Goal: Information Seeking & Learning: Learn about a topic

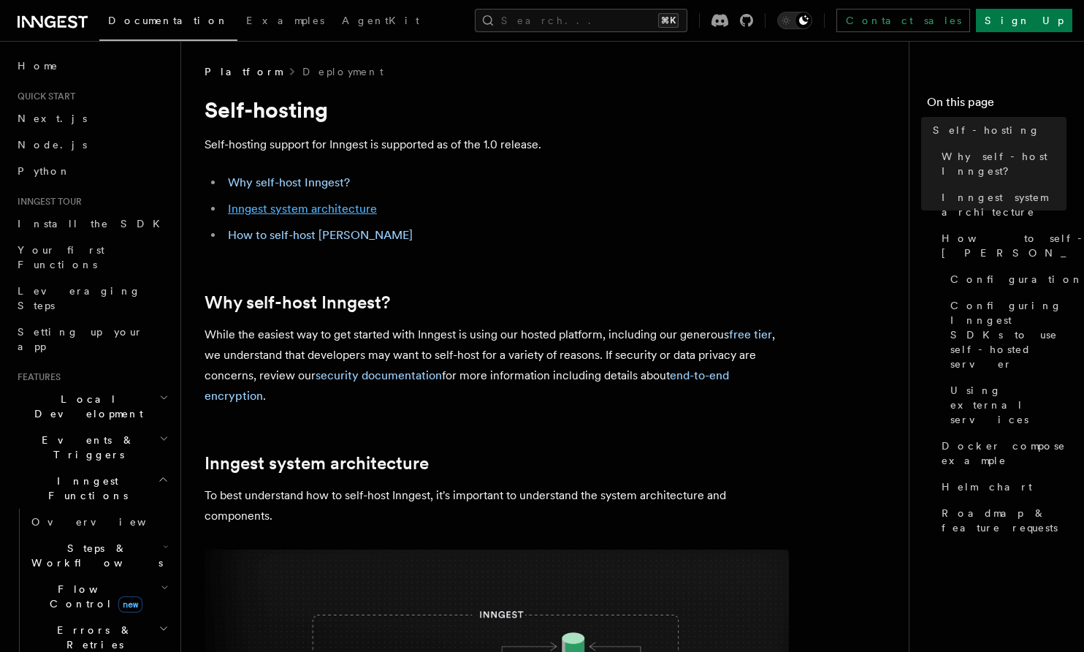
click at [315, 207] on link "Inngest system architecture" at bounding box center [302, 209] width 149 height 14
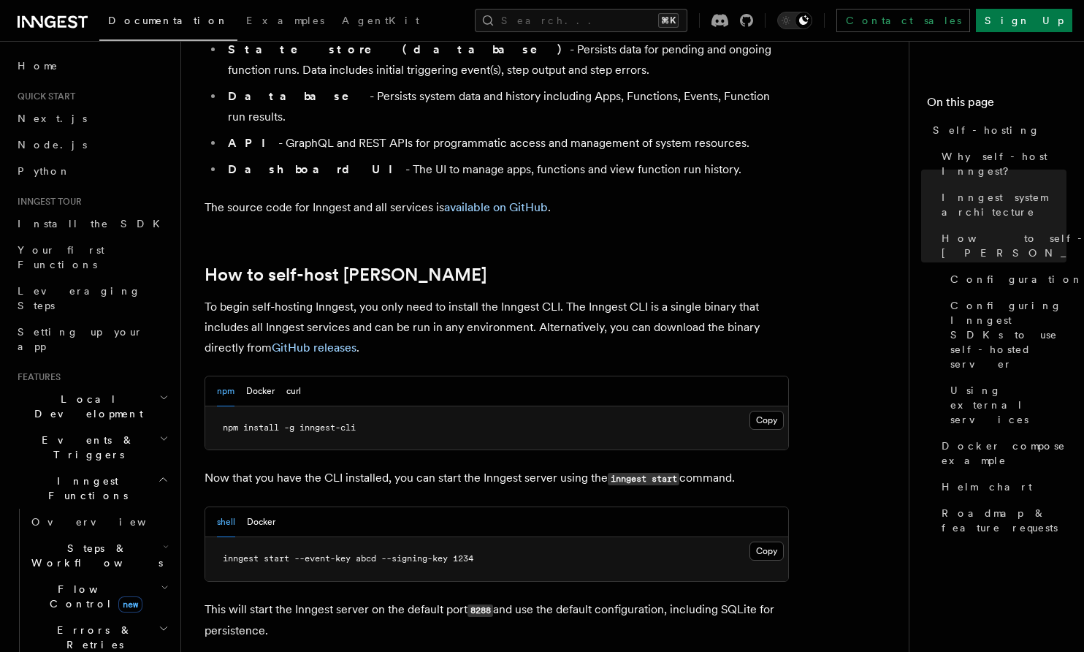
click at [373, 297] on p "To begin self-hosting Inngest, you only need to install the Inngest CLI. The In…" at bounding box center [497, 327] width 585 height 61
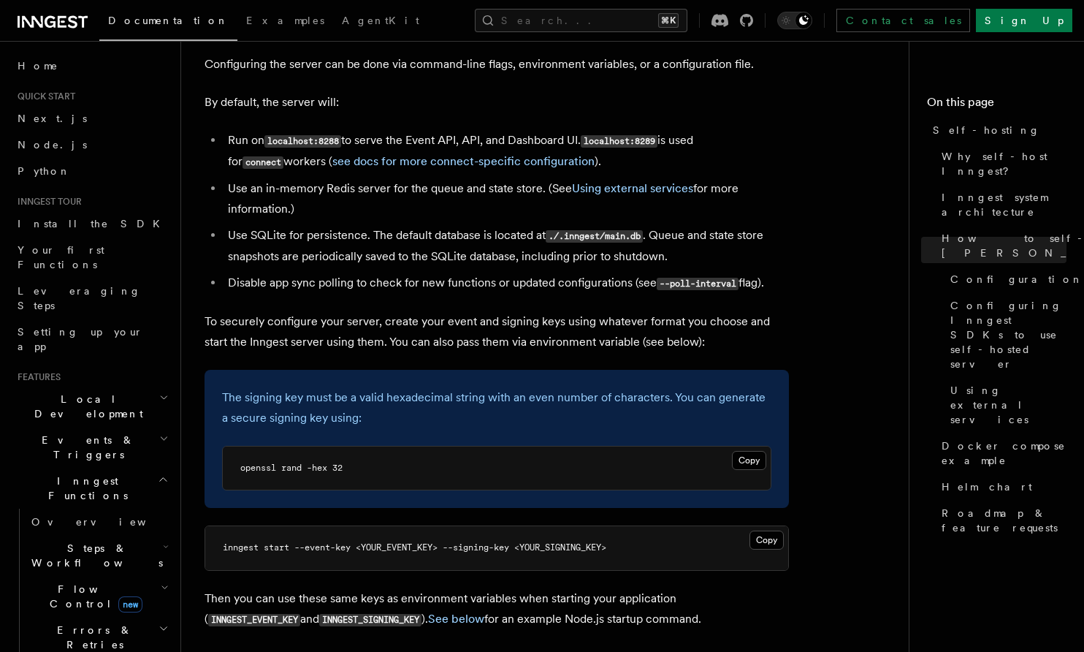
scroll to position [1917, 0]
click at [1018, 500] on link "Roadmap & feature requests" at bounding box center [1001, 520] width 131 height 41
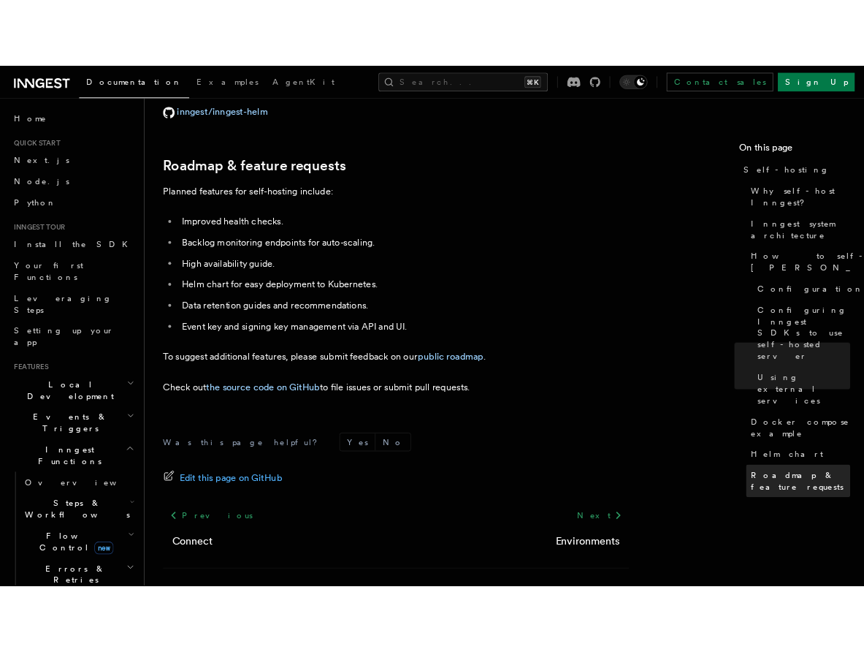
scroll to position [5617, 0]
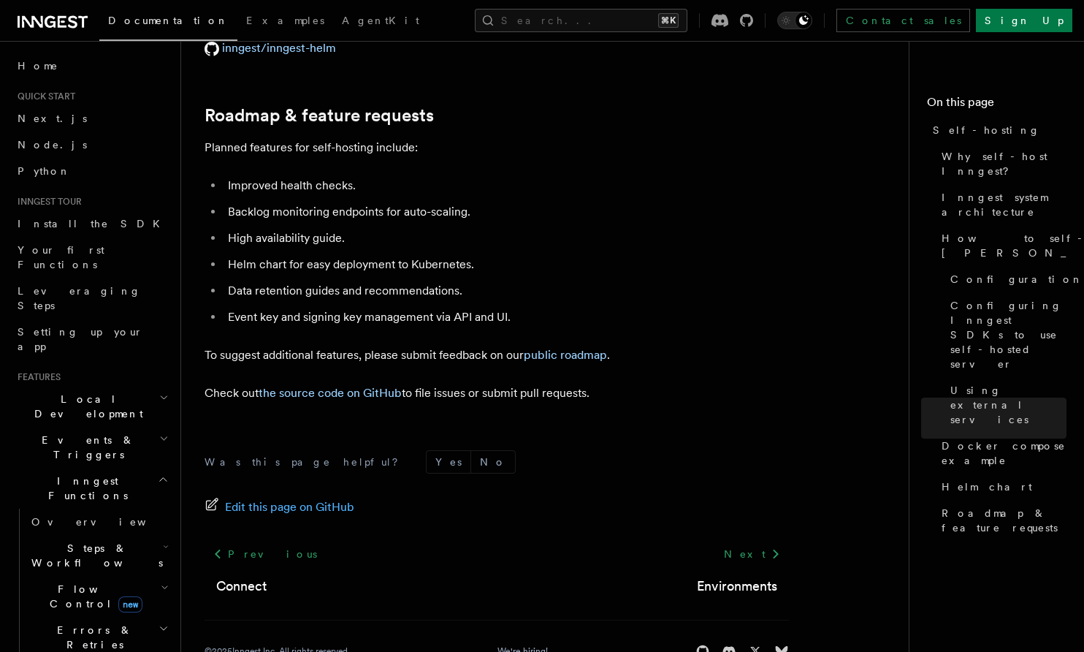
click at [606, 202] on li "Backlog monitoring endpoints for auto-scaling." at bounding box center [507, 212] width 566 height 20
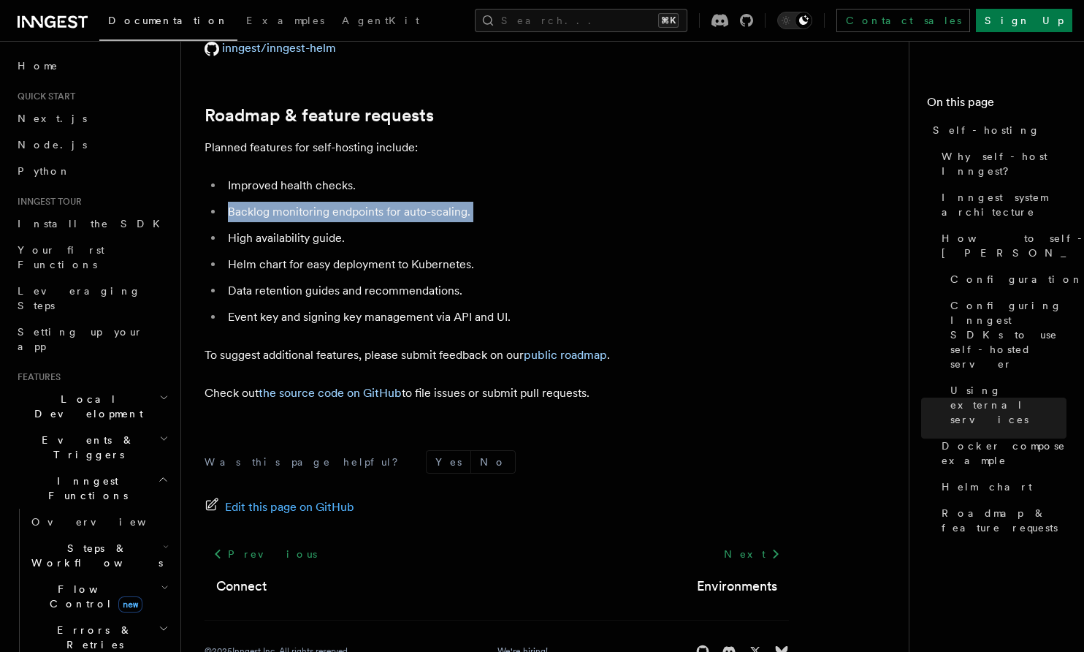
click at [588, 175] on li "Improved health checks." at bounding box center [507, 185] width 566 height 20
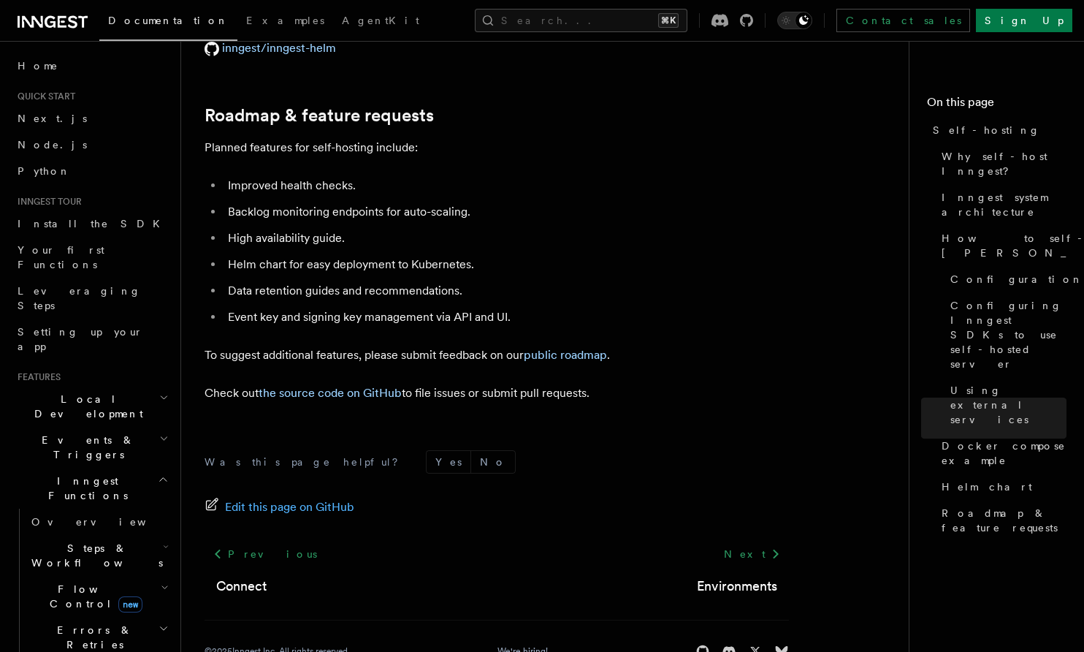
click at [588, 175] on li "Improved health checks." at bounding box center [507, 185] width 566 height 20
click at [585, 175] on ul "Improved health checks. Backlog monitoring endpoints for auto-scaling. High ava…" at bounding box center [497, 251] width 585 height 152
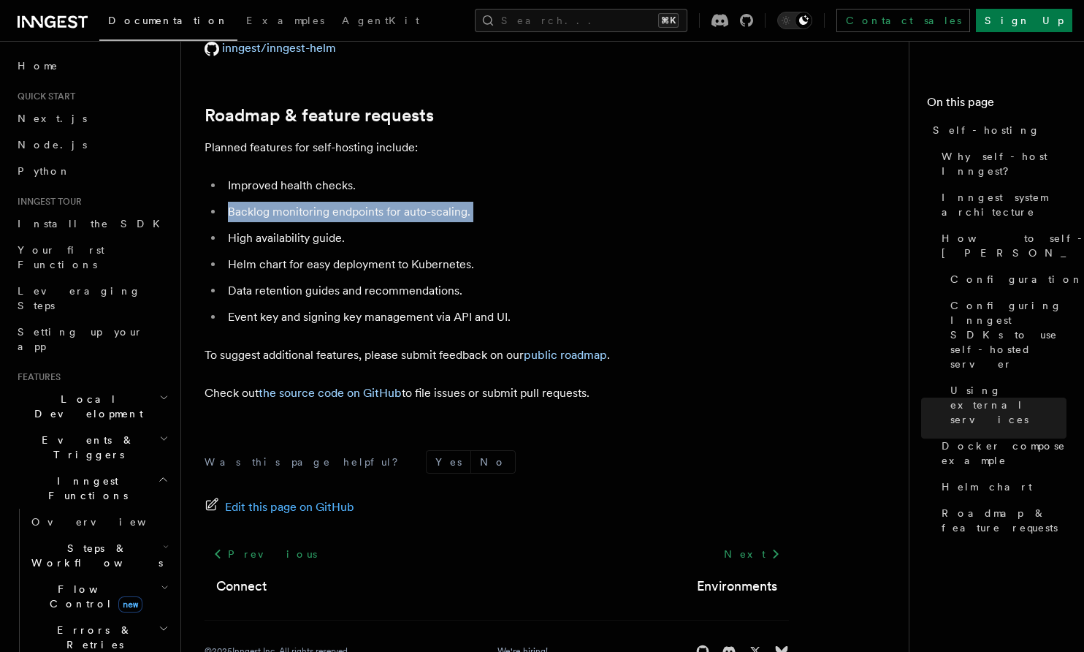
click at [582, 228] on li "High availability guide." at bounding box center [507, 238] width 566 height 20
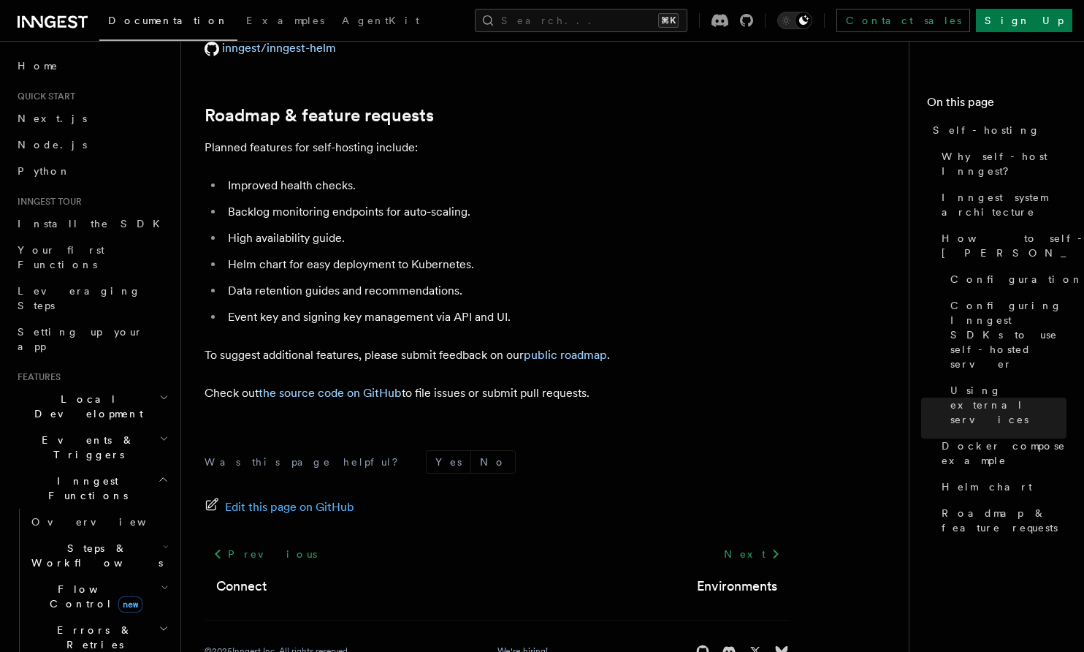
click at [582, 228] on li "High availability guide." at bounding box center [507, 238] width 566 height 20
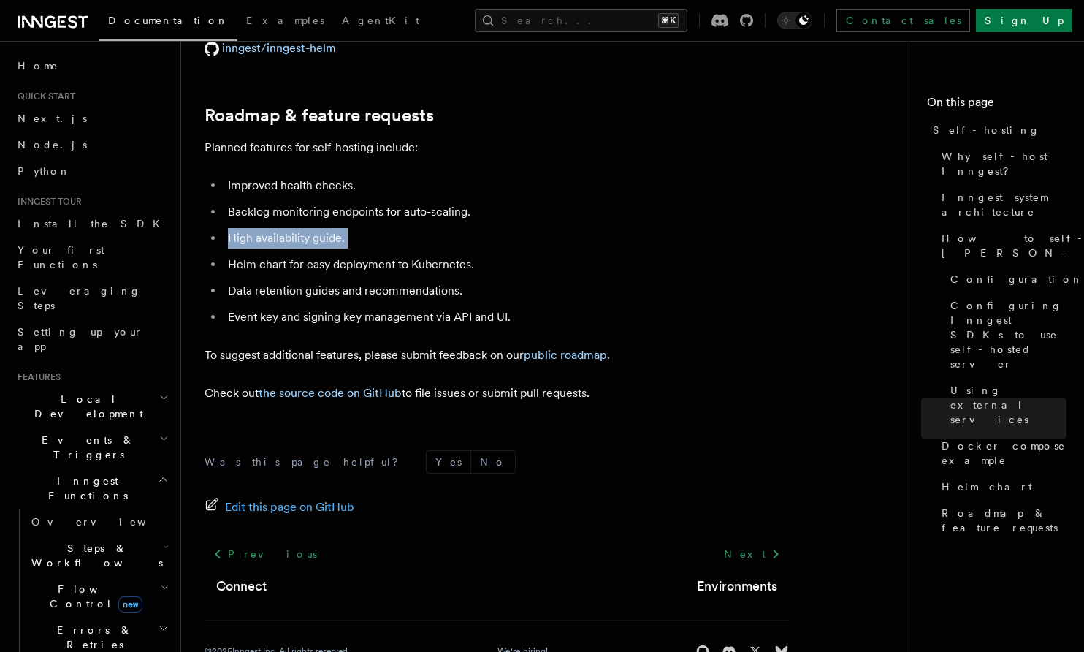
click at [582, 254] on li "Helm chart for easy deployment to Kubernetes." at bounding box center [507, 264] width 566 height 20
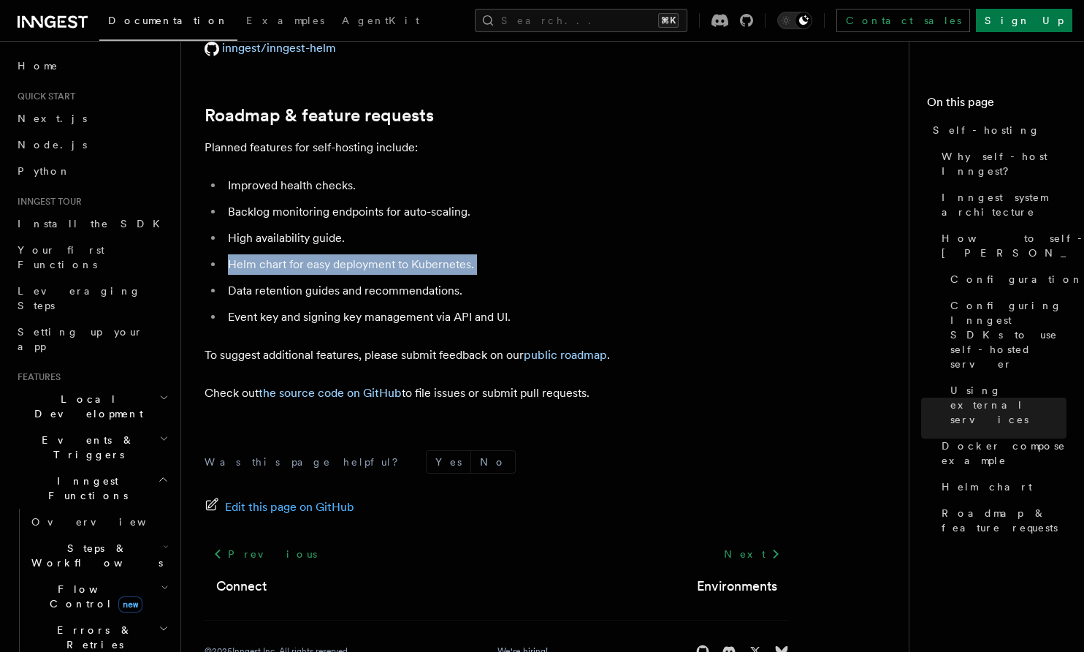
click at [583, 281] on li "Data retention guides and recommendations." at bounding box center [507, 291] width 566 height 20
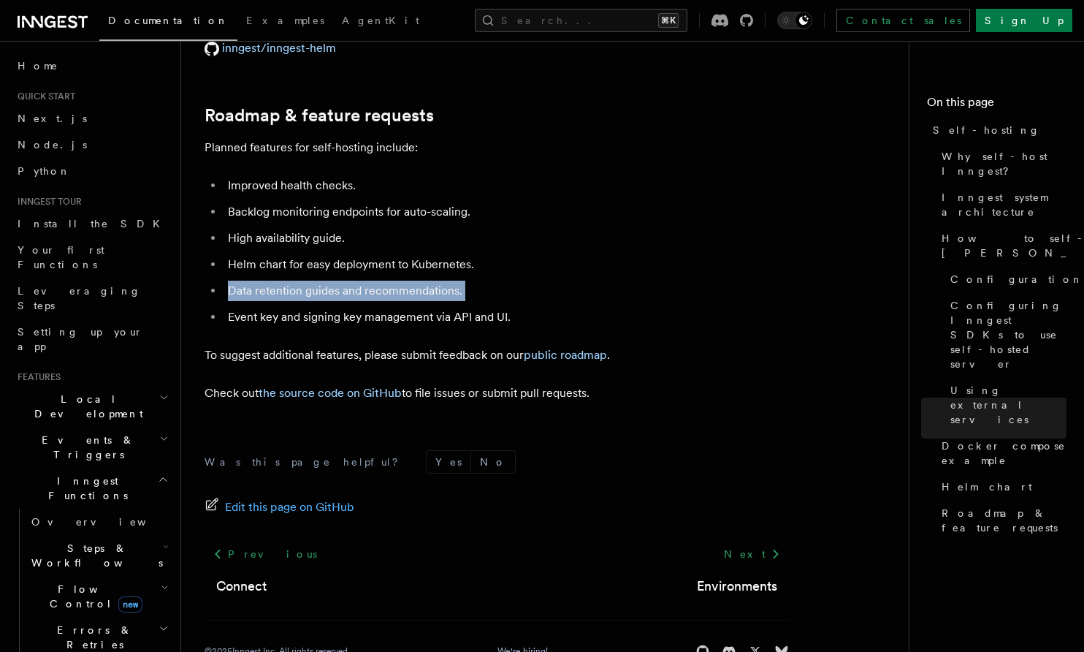
click at [589, 307] on li "Event key and signing key management via API and UI." at bounding box center [507, 317] width 566 height 20
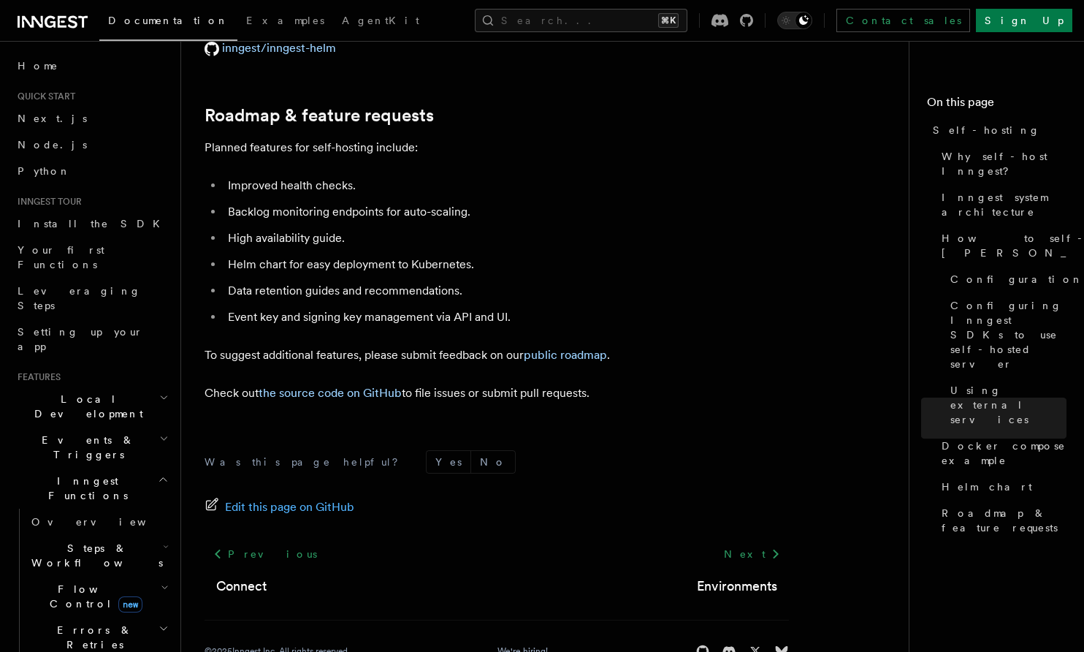
click at [589, 307] on li "Event key and signing key management via API and UI." at bounding box center [507, 317] width 566 height 20
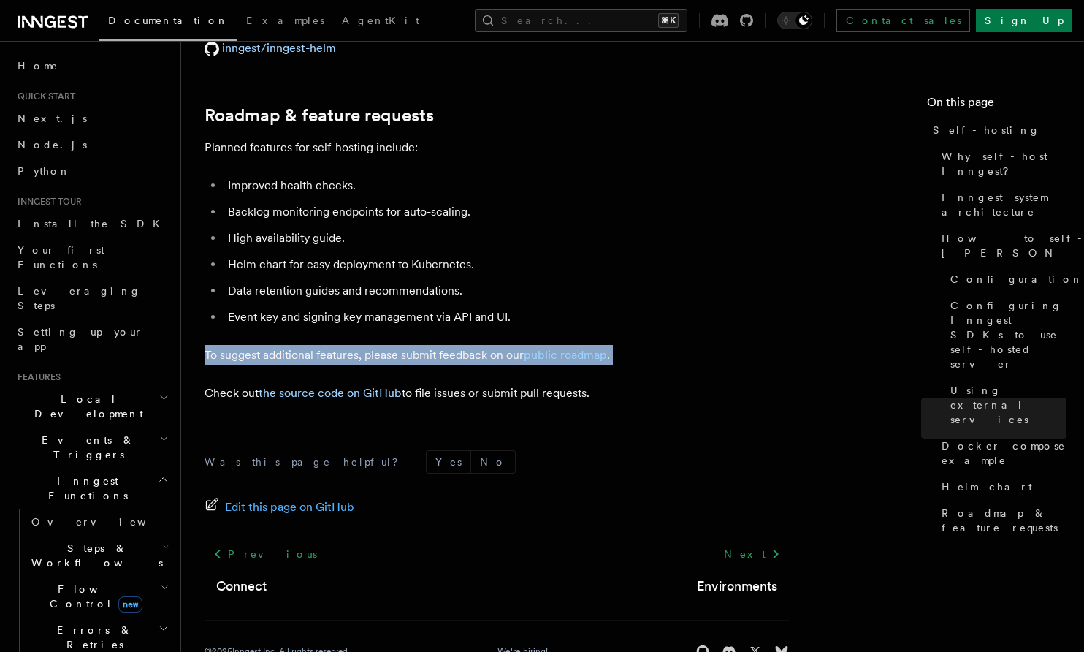
click at [591, 307] on li "Event key and signing key management via API and UI." at bounding box center [507, 317] width 566 height 20
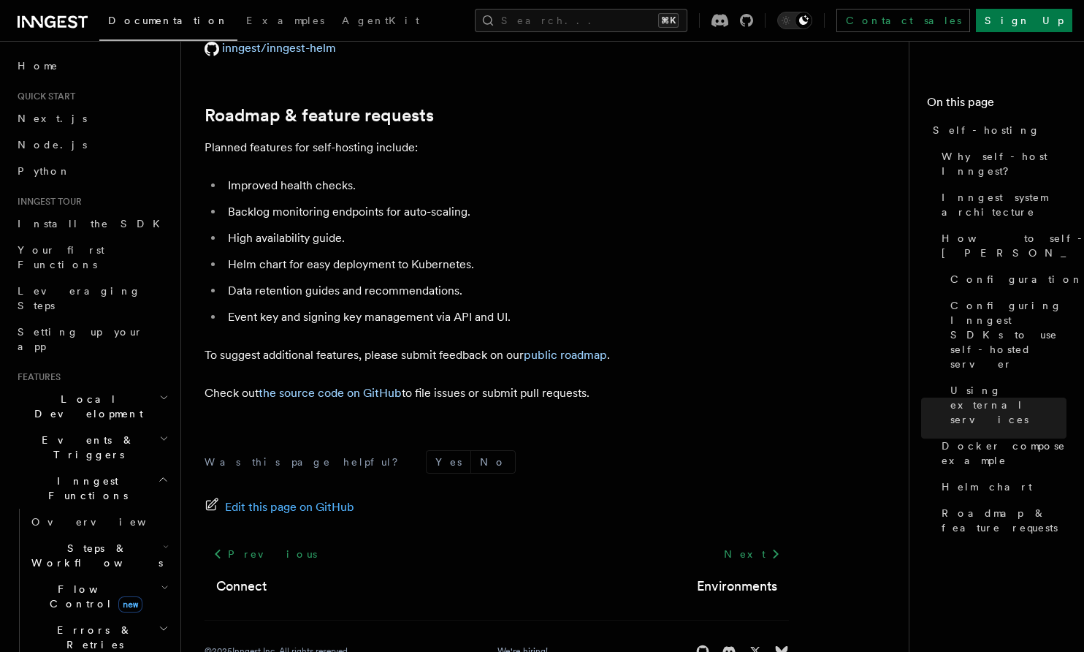
click at [591, 307] on li "Event key and signing key management via API and UI." at bounding box center [507, 317] width 566 height 20
click at [590, 254] on li "Helm chart for easy deployment to Kubernetes." at bounding box center [507, 264] width 566 height 20
click at [590, 202] on li "Backlog monitoring endpoints for auto-scaling." at bounding box center [507, 212] width 566 height 20
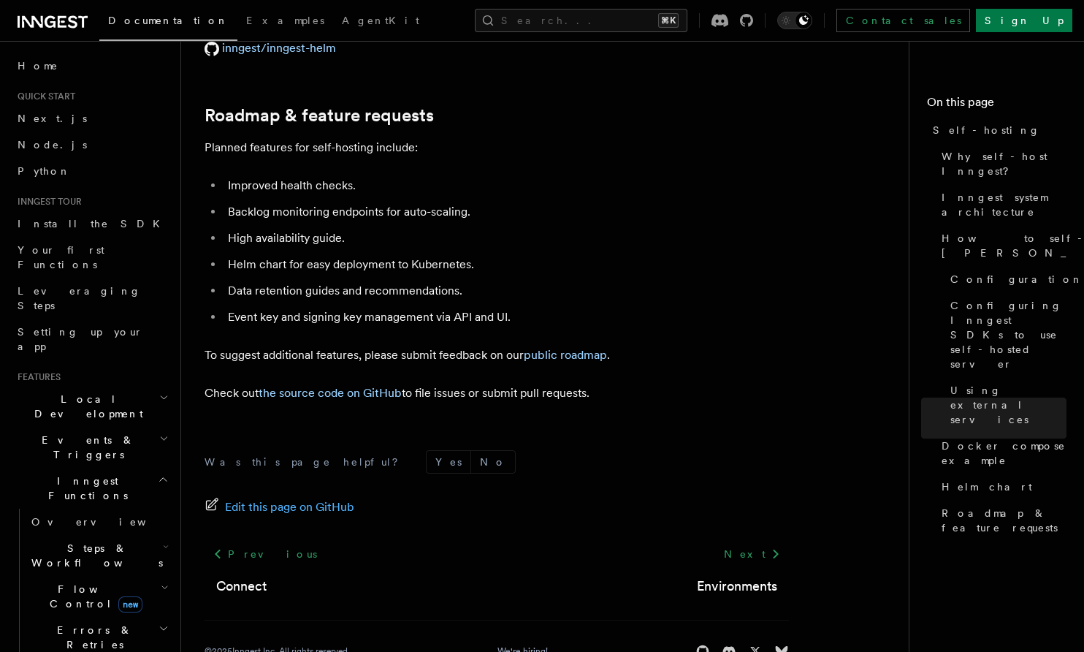
click at [592, 202] on li "Backlog monitoring endpoints for auto-scaling." at bounding box center [507, 212] width 566 height 20
click at [590, 191] on ul "Improved health checks. Backlog monitoring endpoints for auto-scaling. High ava…" at bounding box center [497, 251] width 585 height 152
click at [264, 228] on li "High availability guide." at bounding box center [507, 238] width 566 height 20
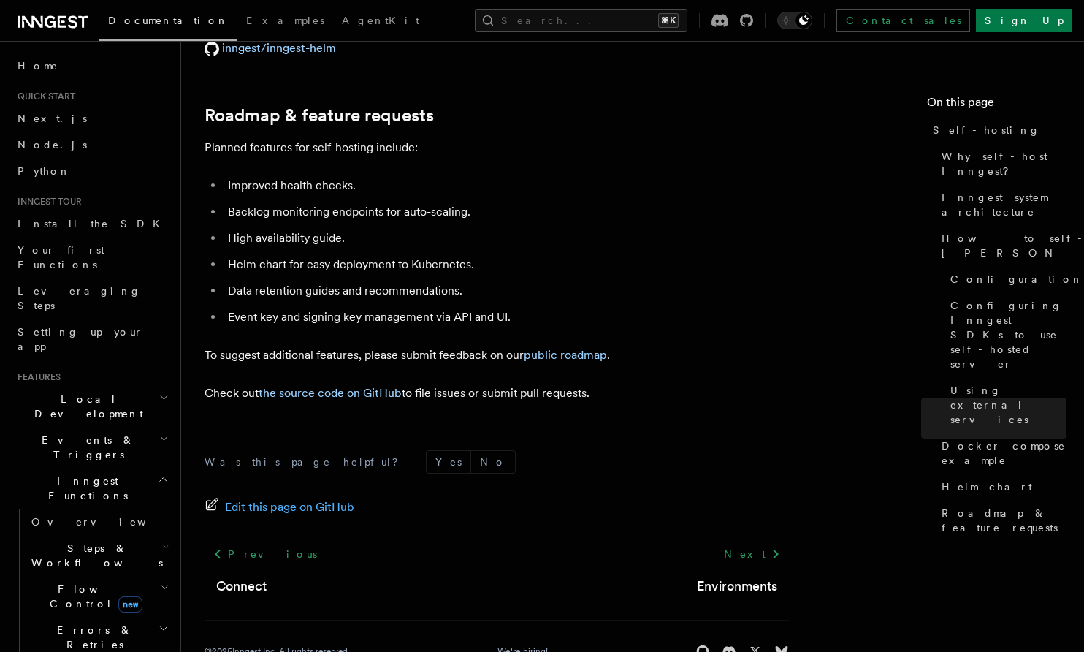
click at [264, 228] on li "High availability guide." at bounding box center [507, 238] width 566 height 20
